Goal: Information Seeking & Learning: Learn about a topic

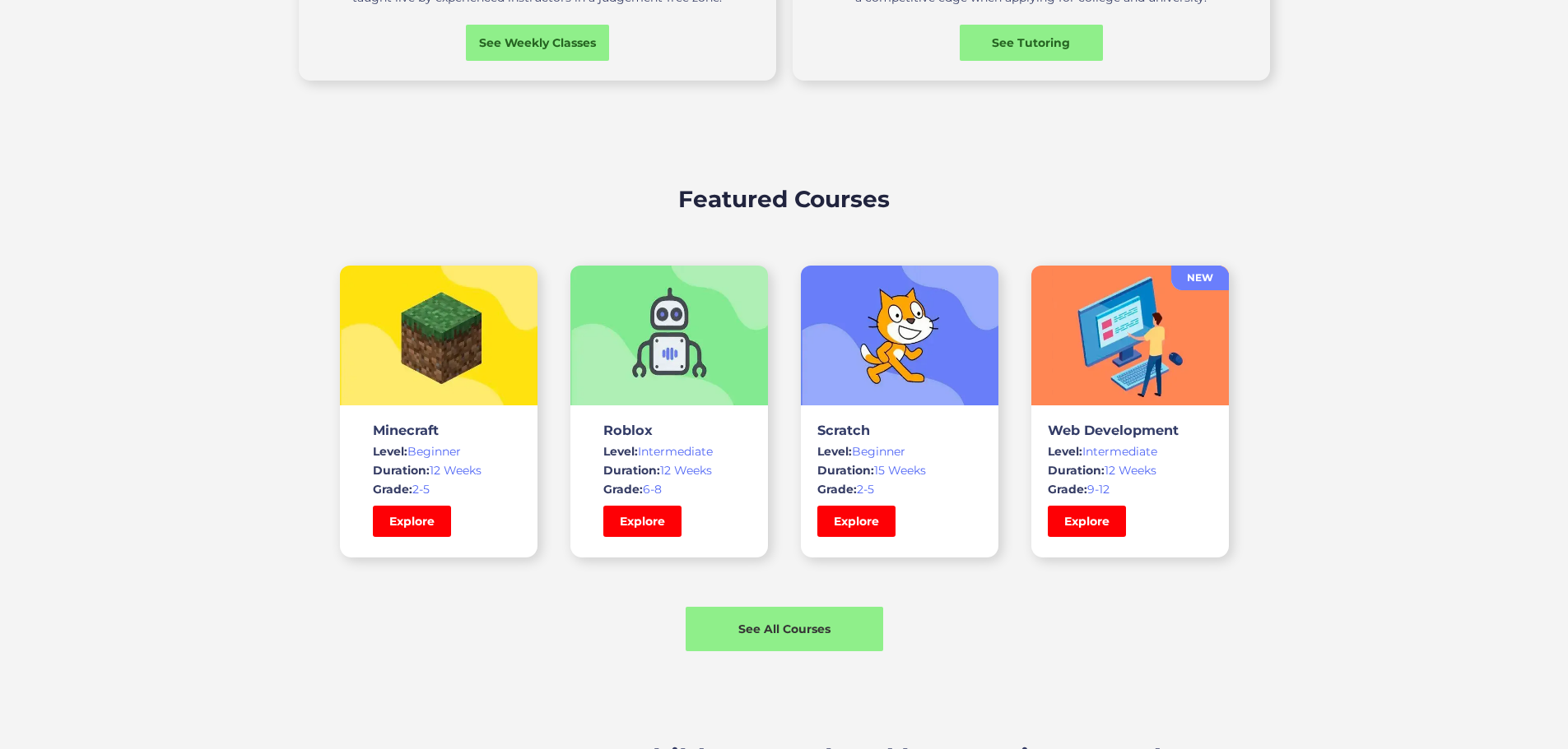
scroll to position [987, 0]
click at [849, 537] on link "Explore" at bounding box center [856, 520] width 82 height 33
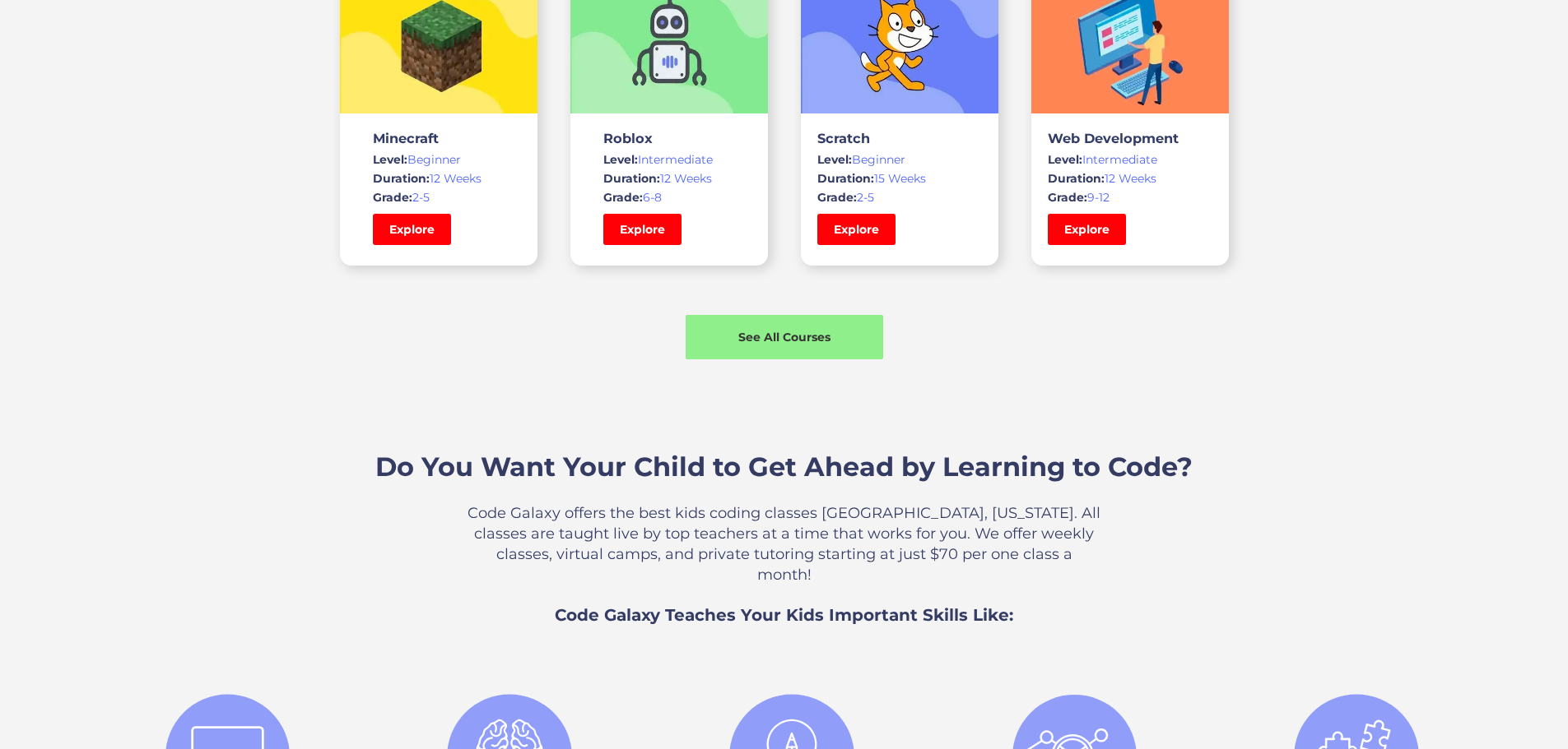
scroll to position [987, 0]
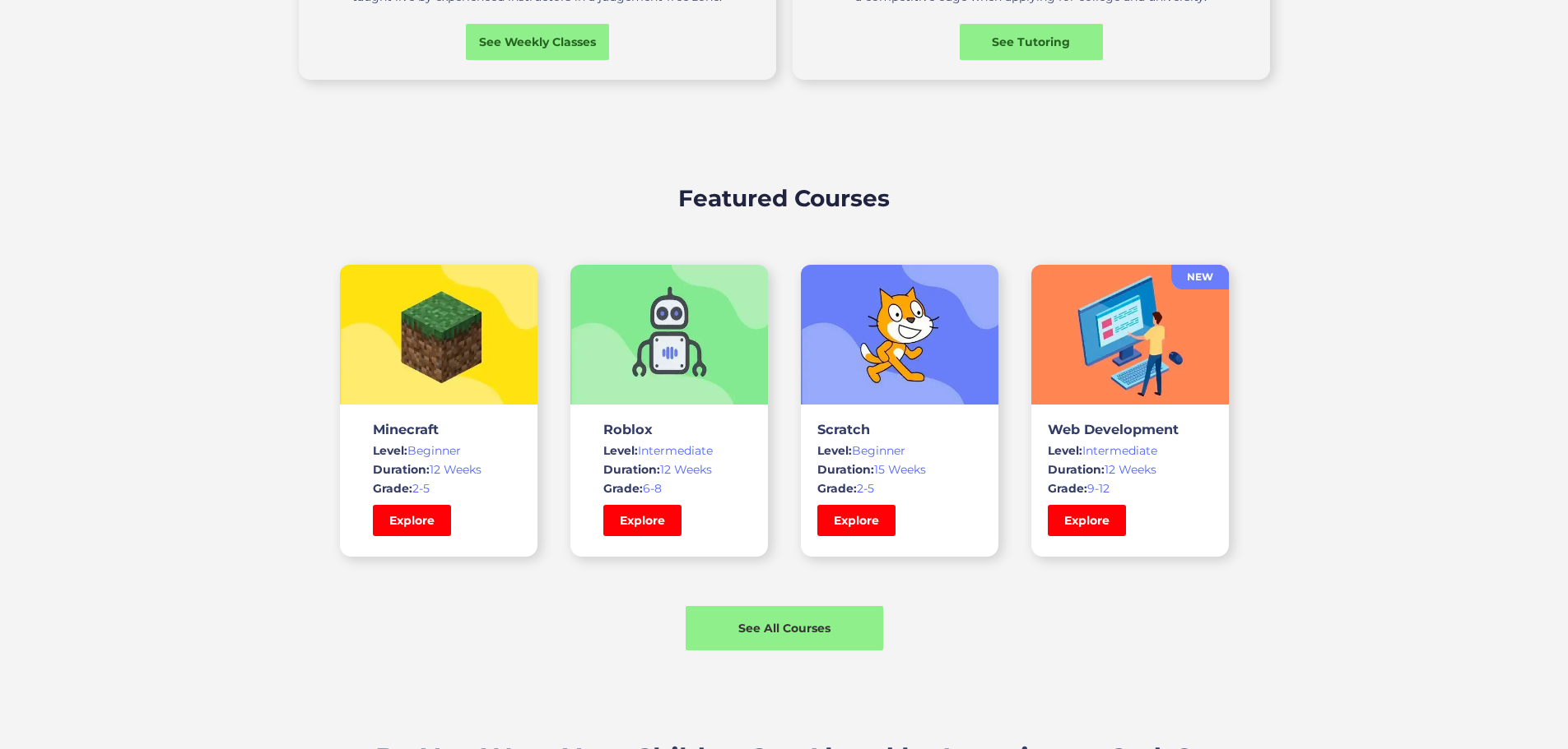
click at [1128, 364] on img at bounding box center [1130, 335] width 197 height 140
click at [1110, 537] on link "Explore" at bounding box center [1087, 520] width 82 height 33
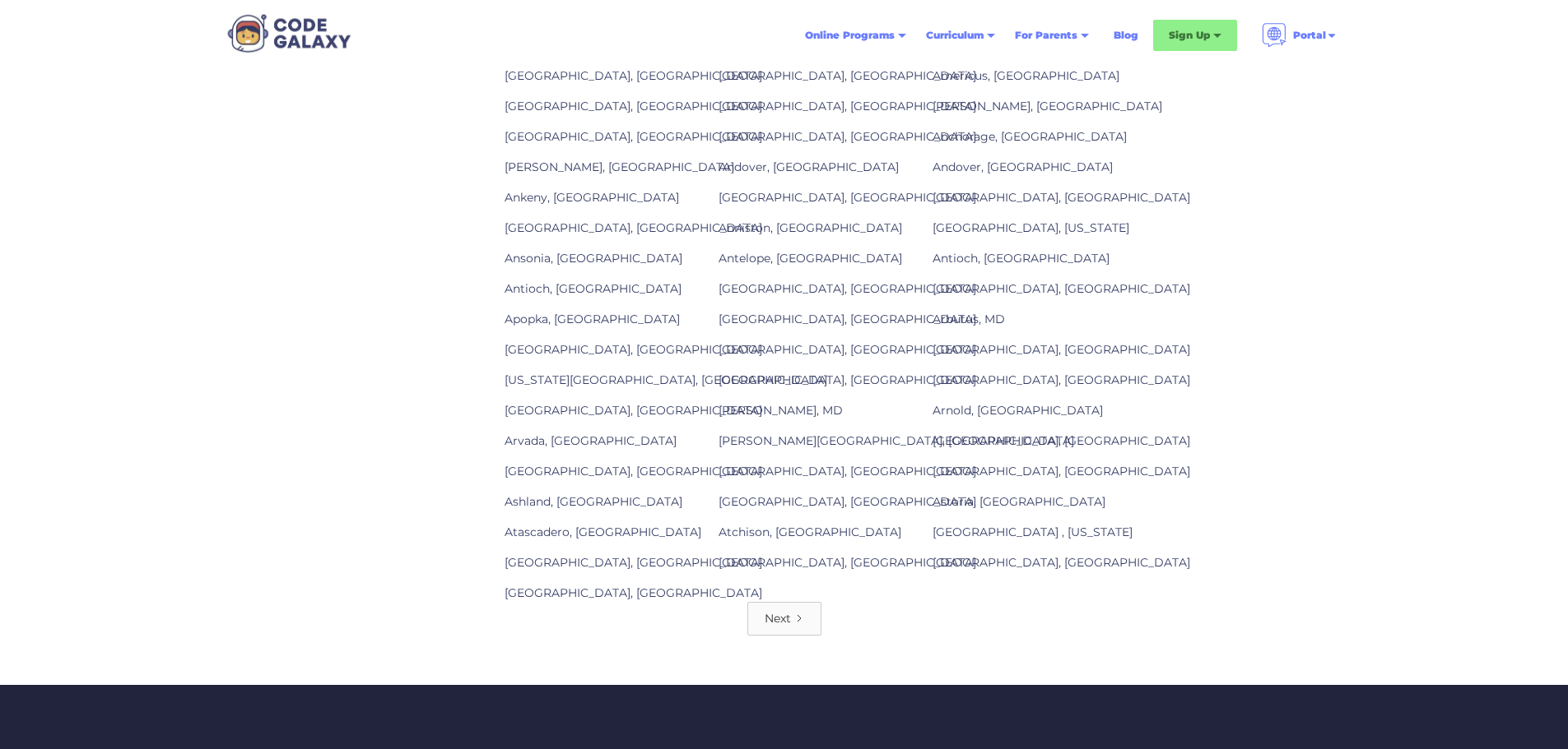
scroll to position [2139, 0]
